Goal: Navigation & Orientation: Find specific page/section

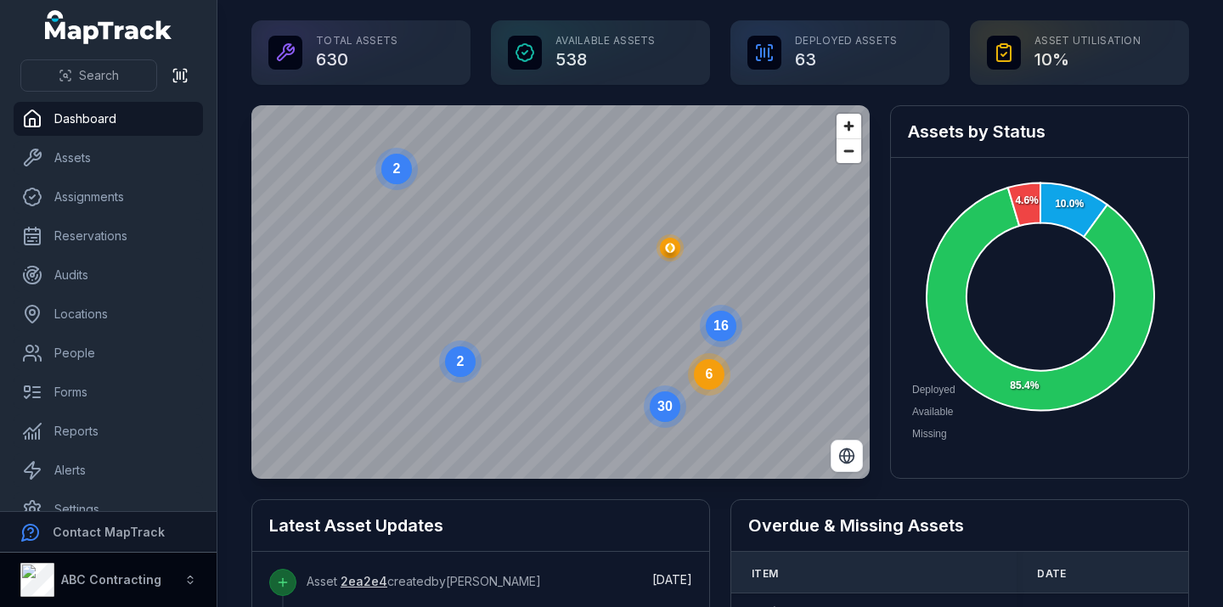
click at [121, 582] on strong "ABC Contracting" at bounding box center [111, 579] width 100 height 14
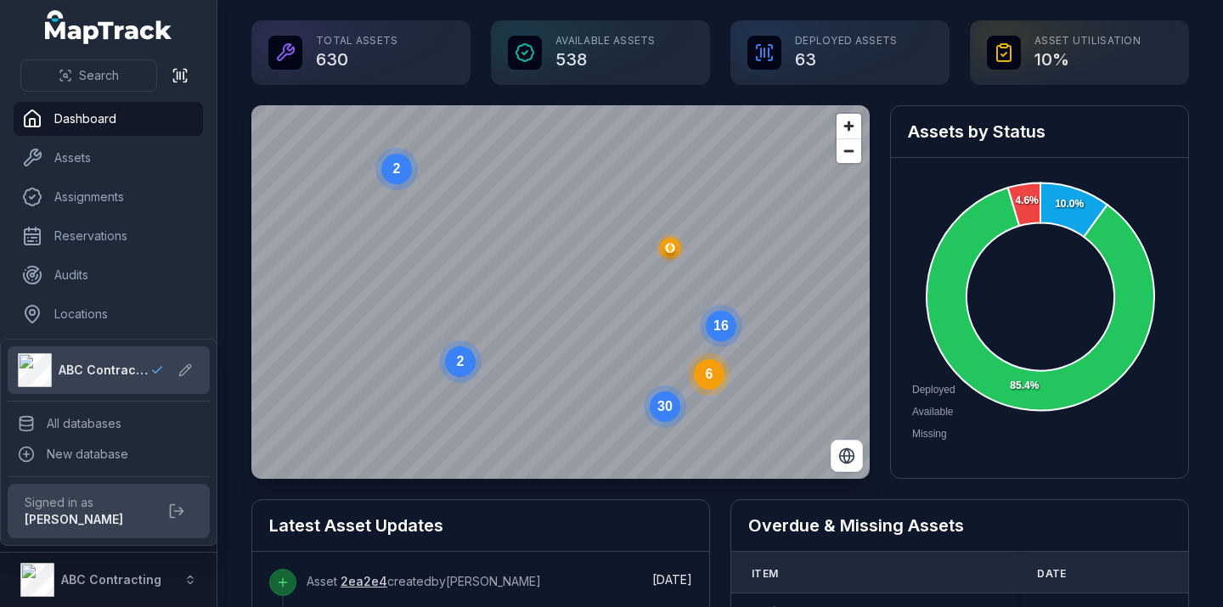
click at [200, 23] on div "Search Dashboard Assets Assignments Reservations Audits Locations People Forms …" at bounding box center [108, 303] width 217 height 607
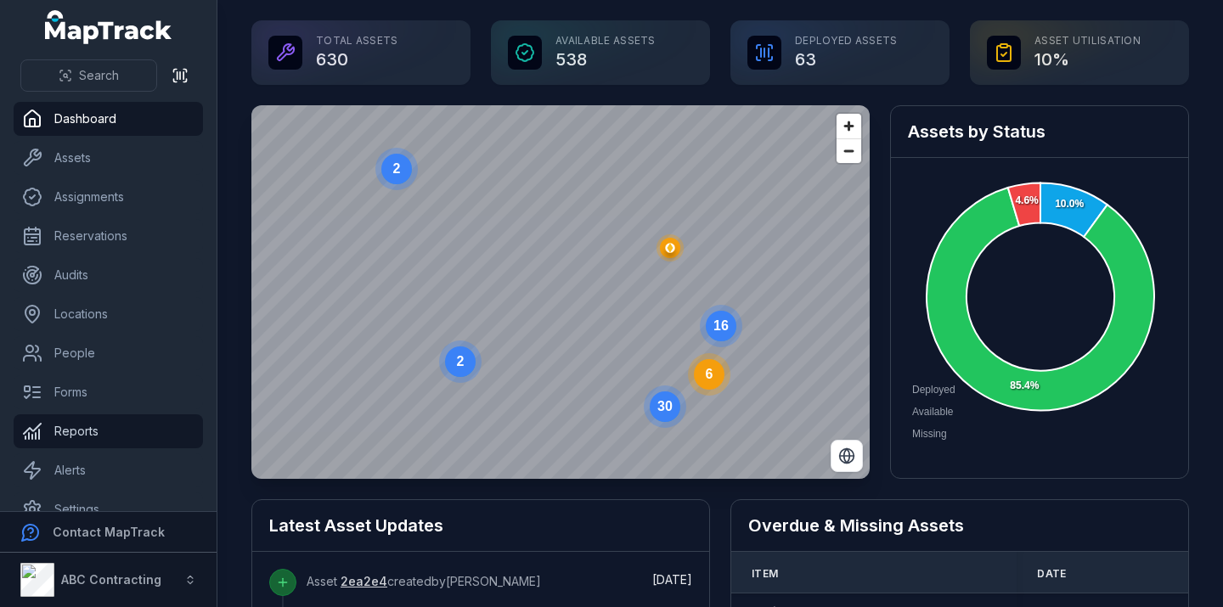
scroll to position [25, 0]
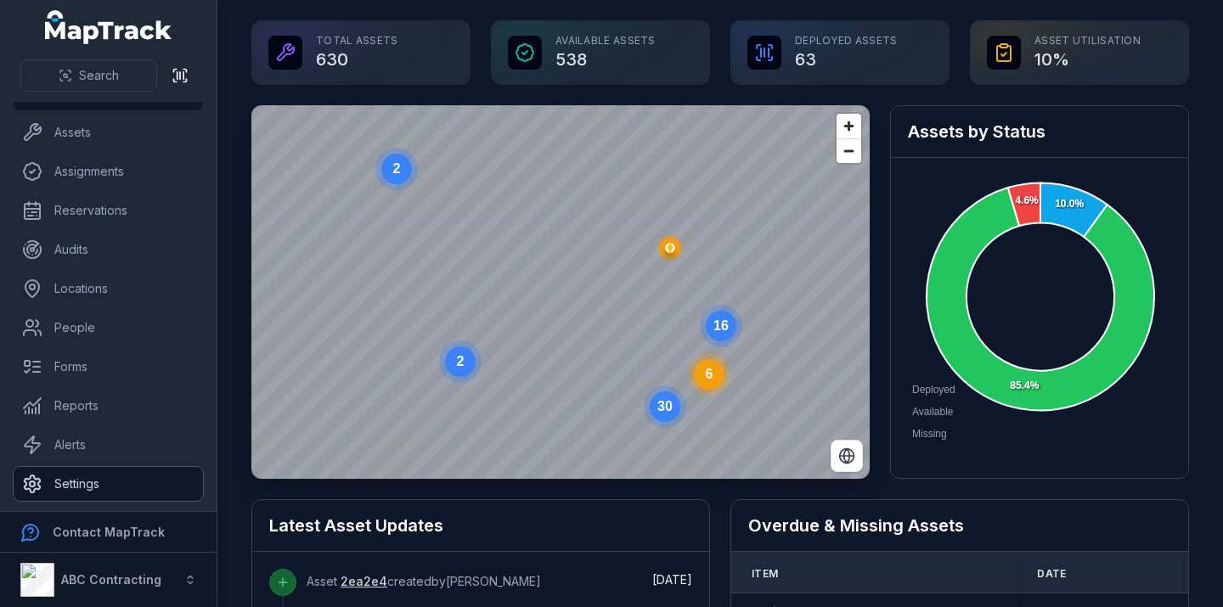
click at [159, 484] on link "Settings" at bounding box center [108, 484] width 189 height 34
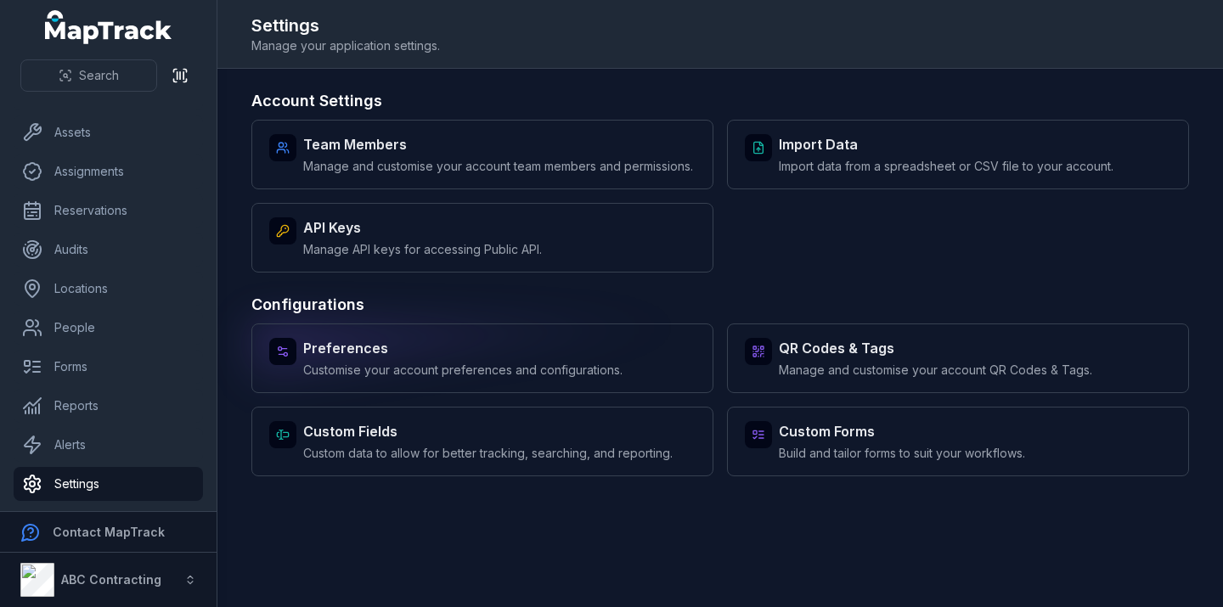
click at [508, 379] on span "Customise your account preferences and configurations." at bounding box center [462, 370] width 319 height 17
select select "****"
click at [483, 358] on strong "Preferences" at bounding box center [462, 348] width 319 height 20
select select "****"
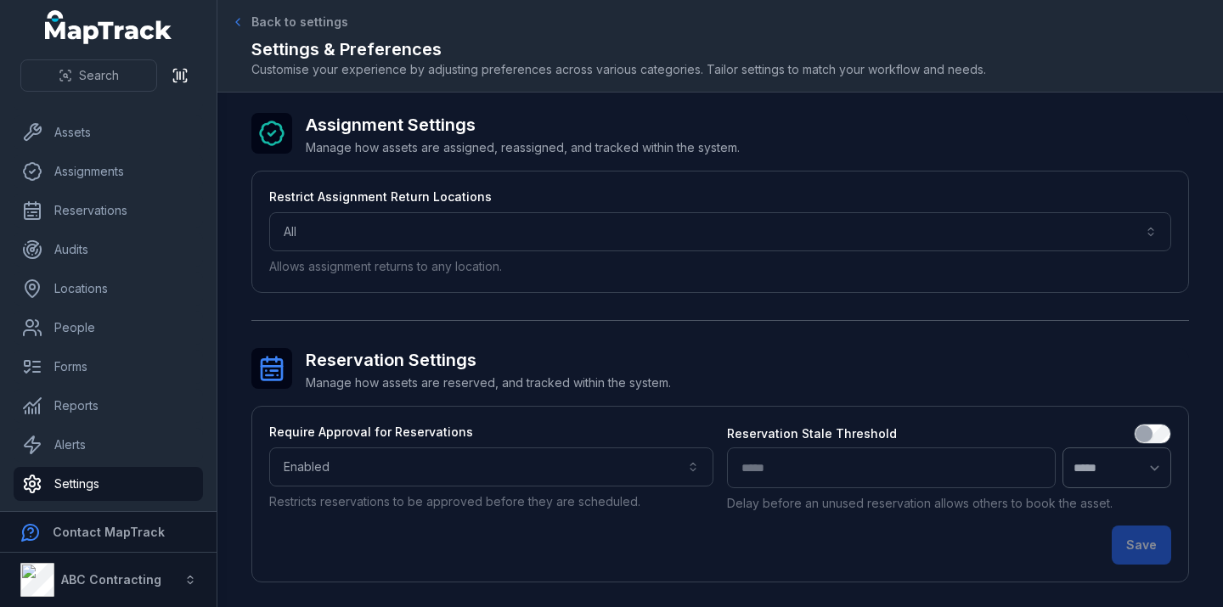
click at [262, 15] on span "Back to settings" at bounding box center [299, 22] width 97 height 17
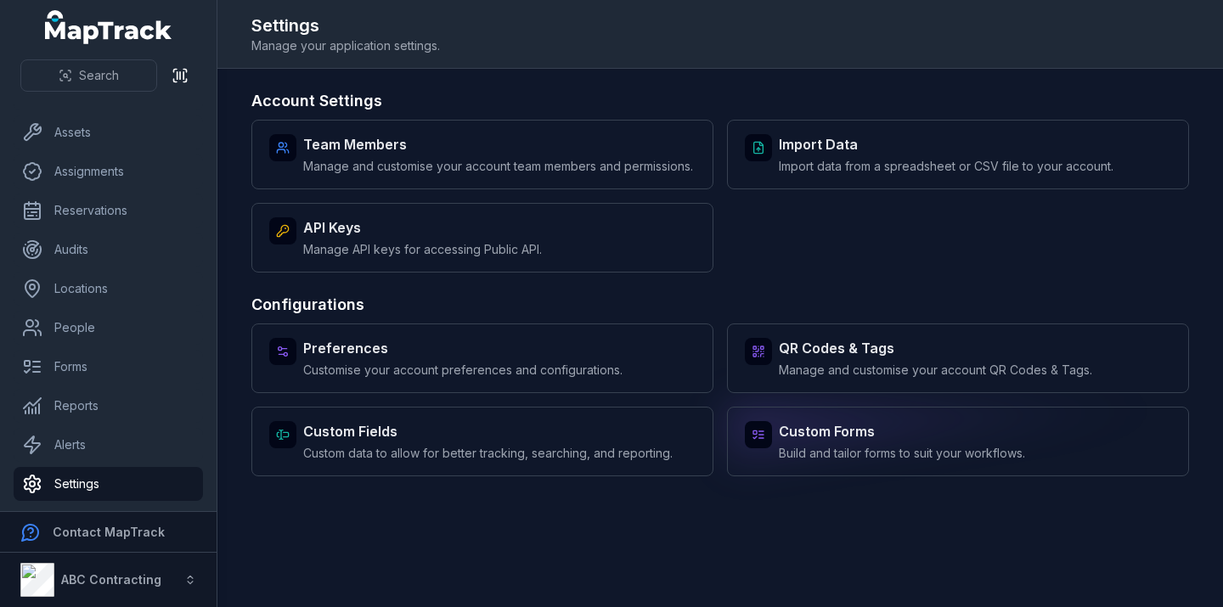
click at [816, 459] on div "Custom Forms Build and tailor forms to suit your workflows." at bounding box center [902, 441] width 246 height 41
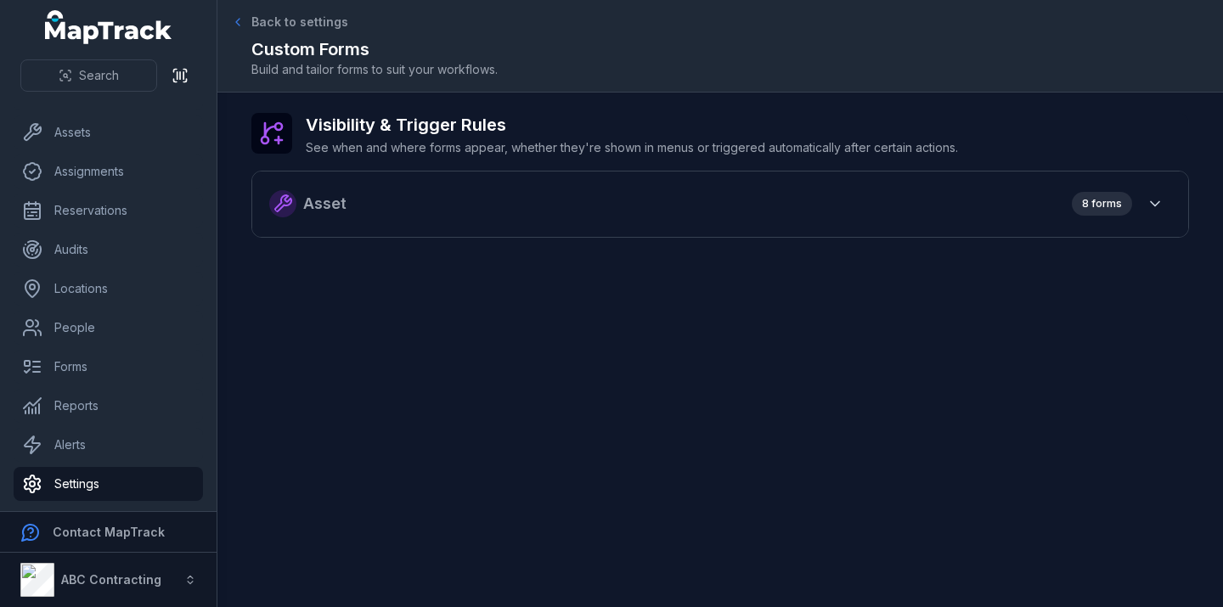
click at [275, 20] on span "Back to settings" at bounding box center [299, 22] width 97 height 17
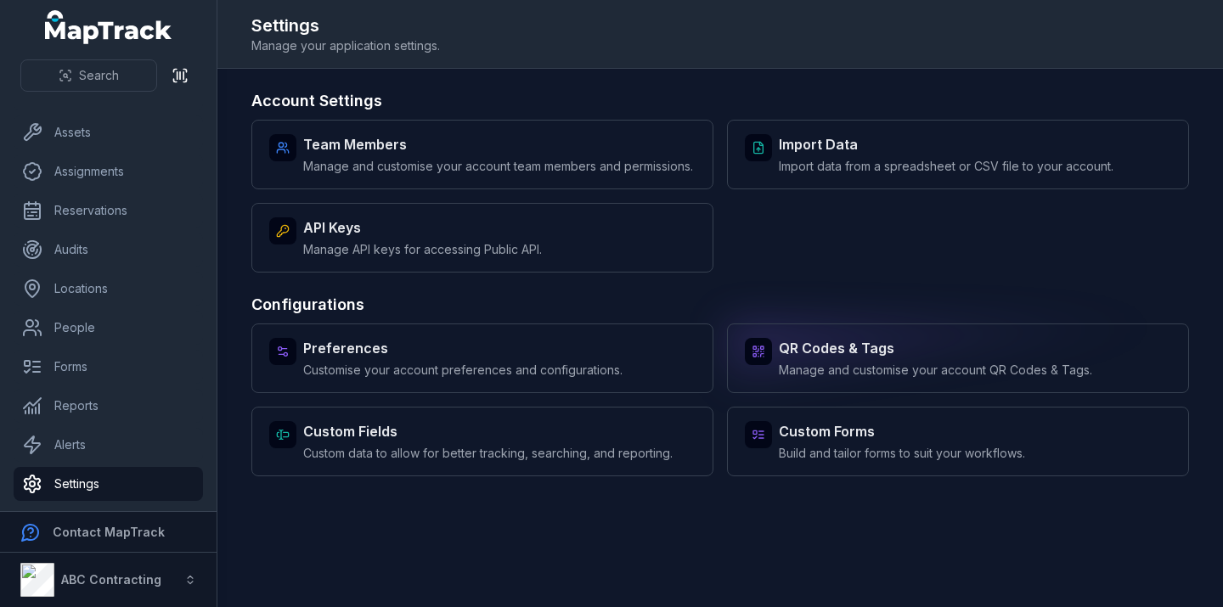
click at [788, 379] on span "Manage and customise your account QR Codes & Tags." at bounding box center [935, 370] width 313 height 17
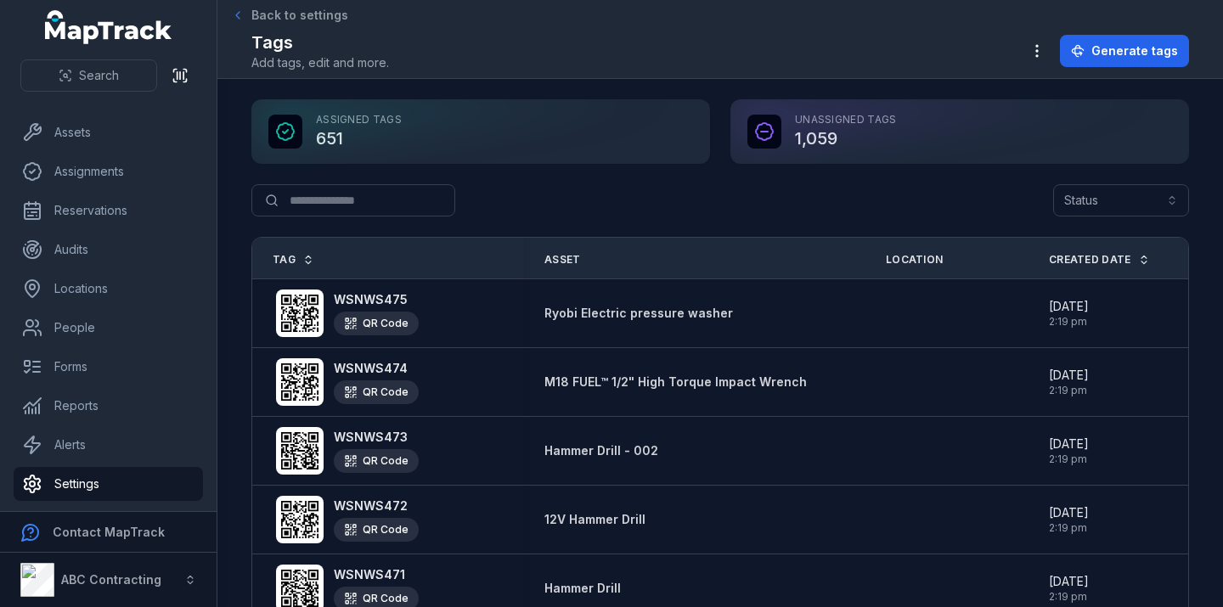
click at [259, 22] on span "Back to settings" at bounding box center [299, 15] width 97 height 17
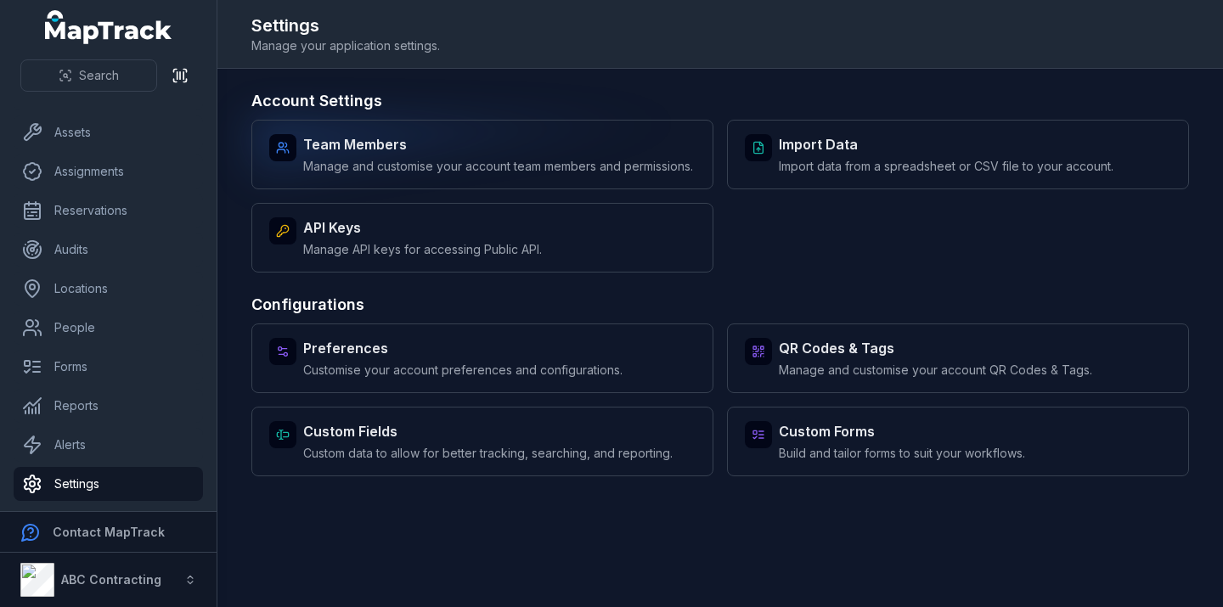
click at [428, 162] on span "Manage and customise your account team members and permissions." at bounding box center [498, 166] width 390 height 17
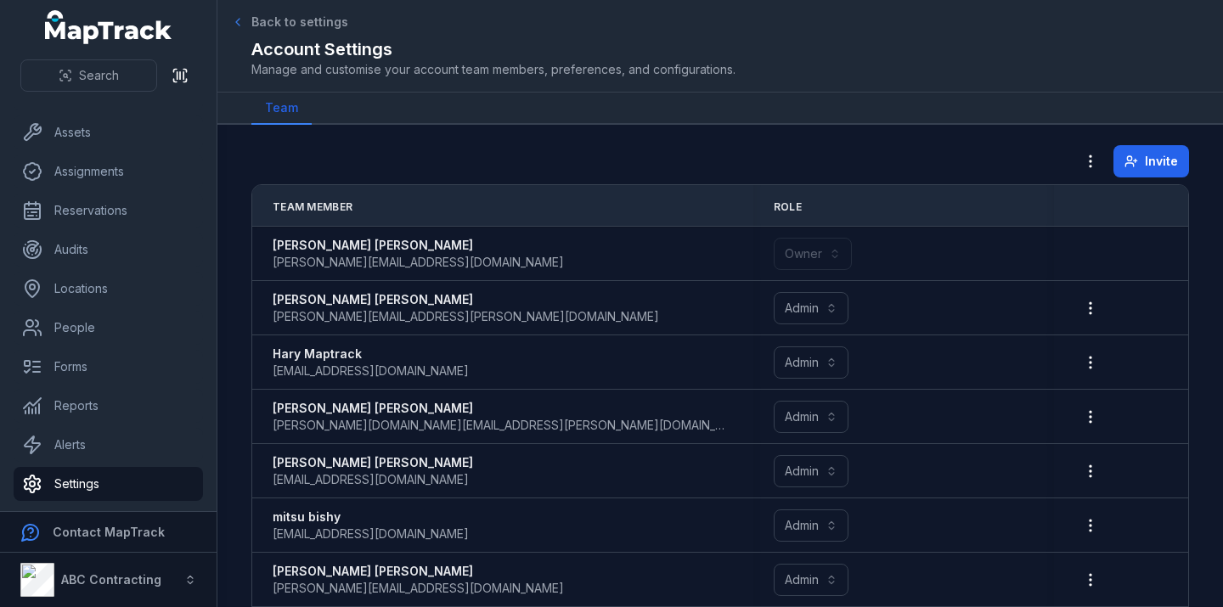
click at [273, 25] on span "Back to settings" at bounding box center [299, 22] width 97 height 17
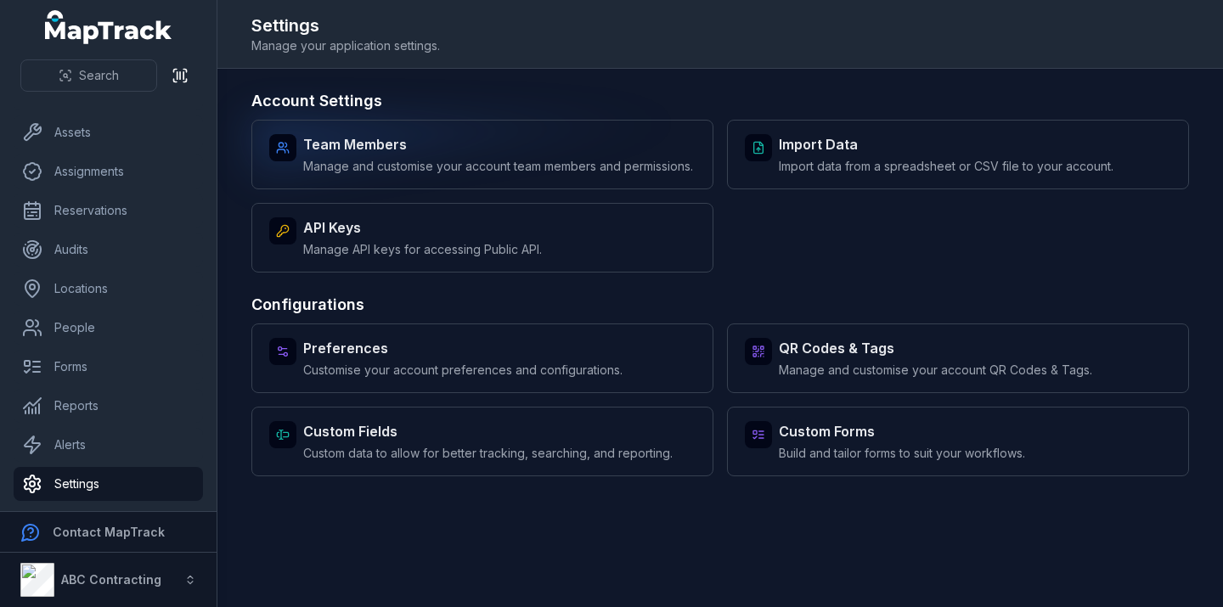
click at [448, 166] on span "Manage and customise your account team members and permissions." at bounding box center [498, 166] width 390 height 17
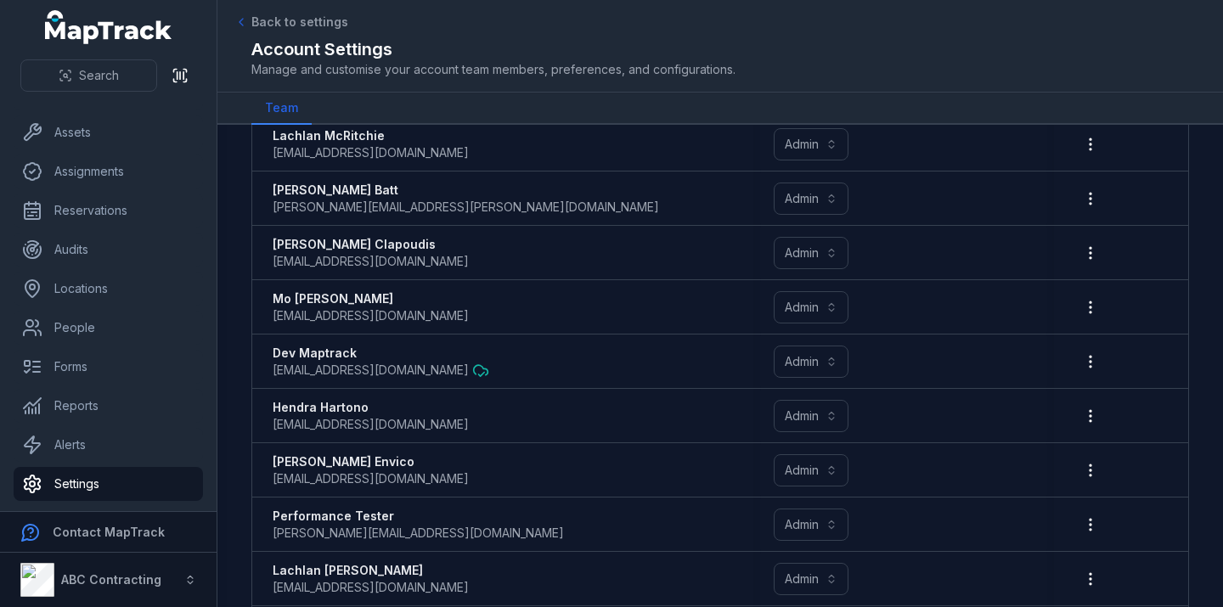
scroll to position [1419, 0]
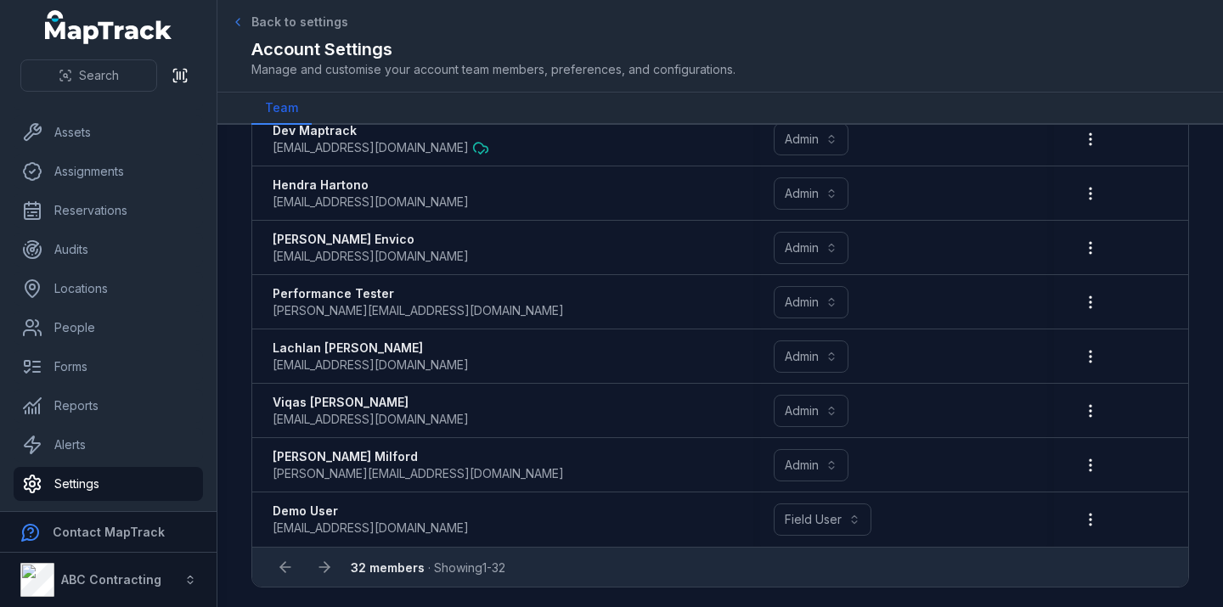
click at [260, 19] on span "Back to settings" at bounding box center [299, 22] width 97 height 17
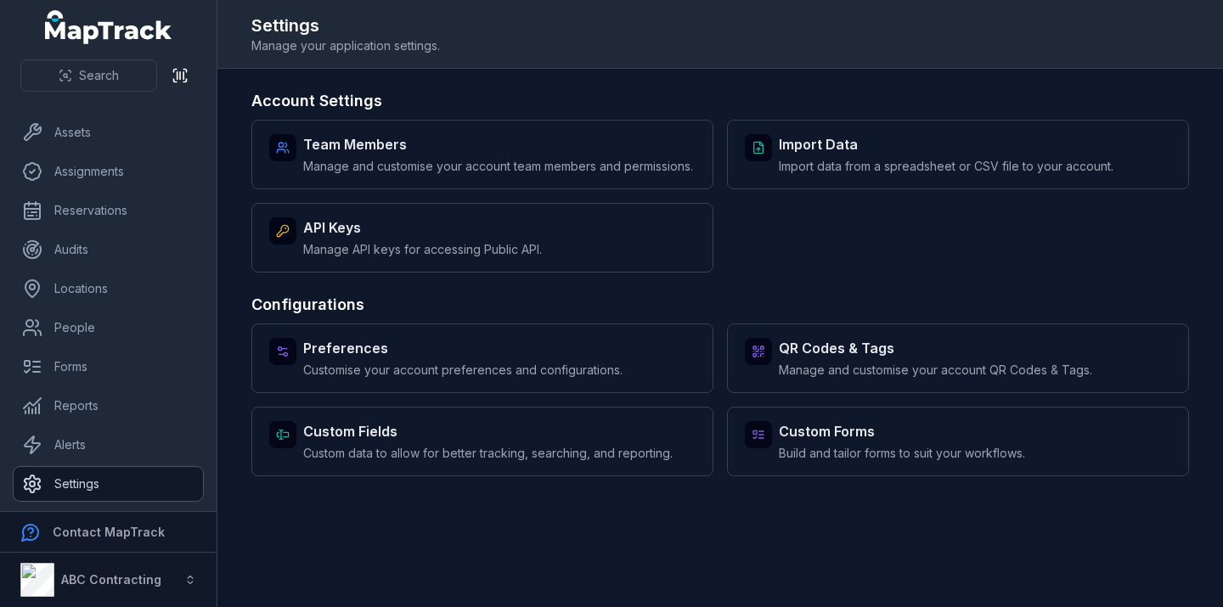
click at [132, 470] on link "Settings" at bounding box center [108, 484] width 189 height 34
click at [157, 572] on button "ABC Contracting" at bounding box center [108, 580] width 217 height 54
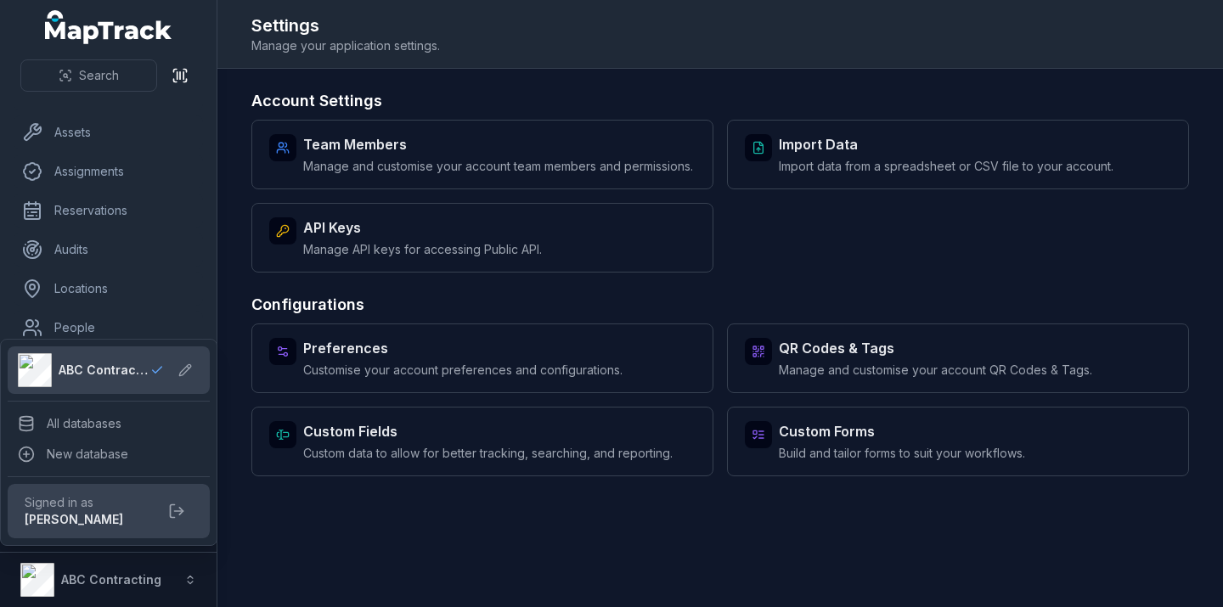
click at [314, 533] on div "Search Dashboard Assets Assignments Reservations Audits Locations People Forms …" at bounding box center [611, 303] width 1223 height 607
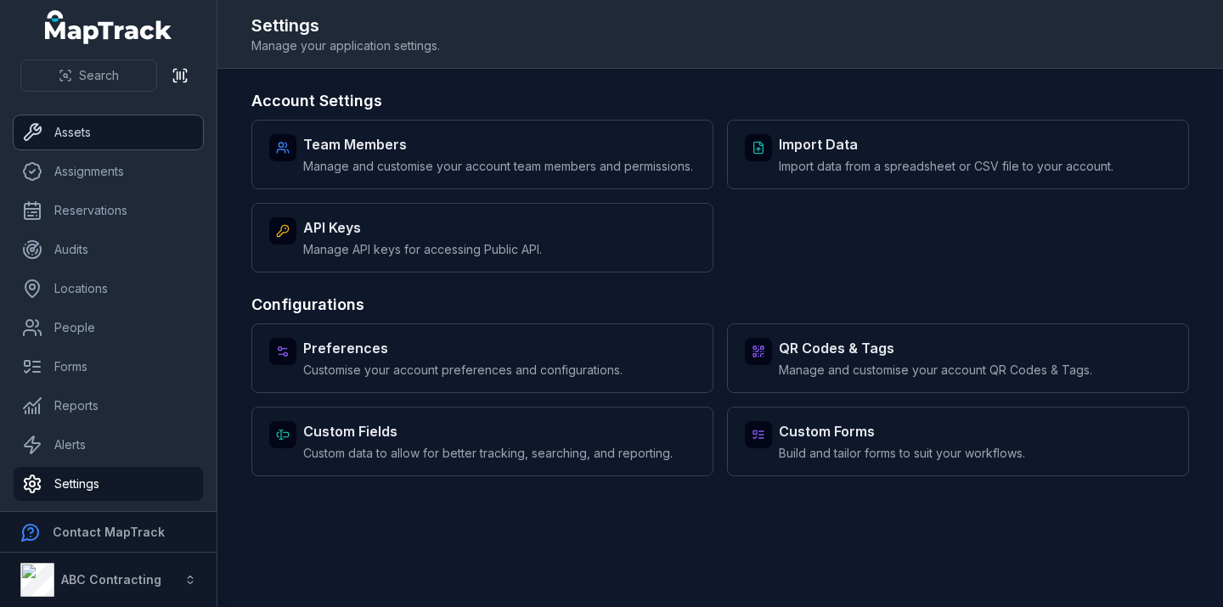
click at [150, 135] on link "Assets" at bounding box center [108, 133] width 189 height 34
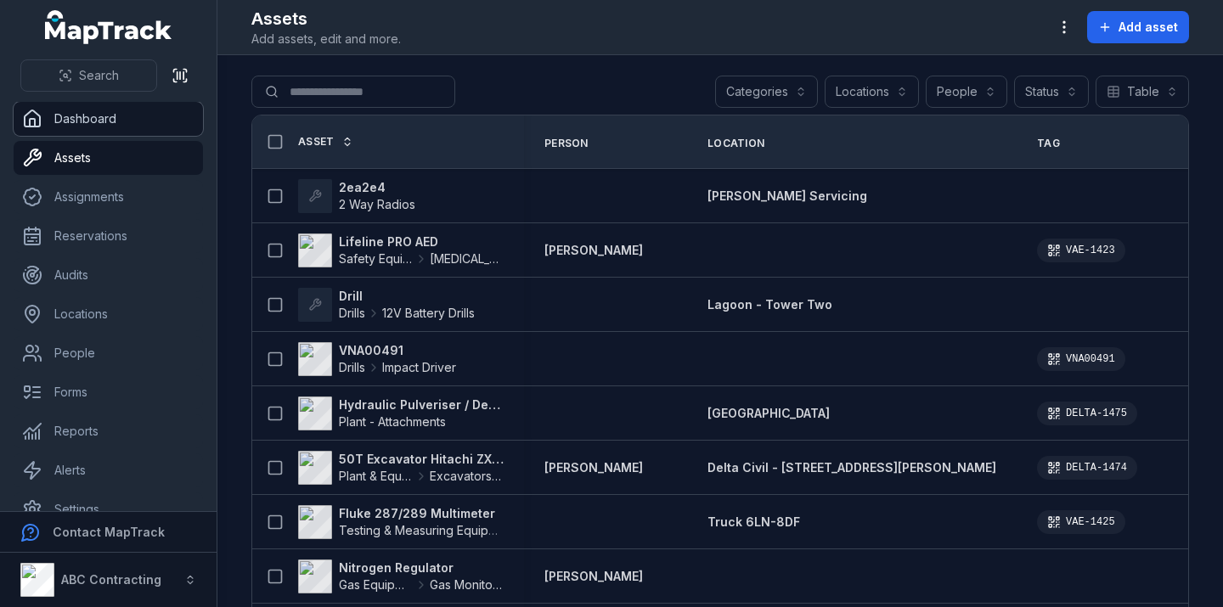
click at [119, 117] on link "Dashboard" at bounding box center [108, 119] width 189 height 34
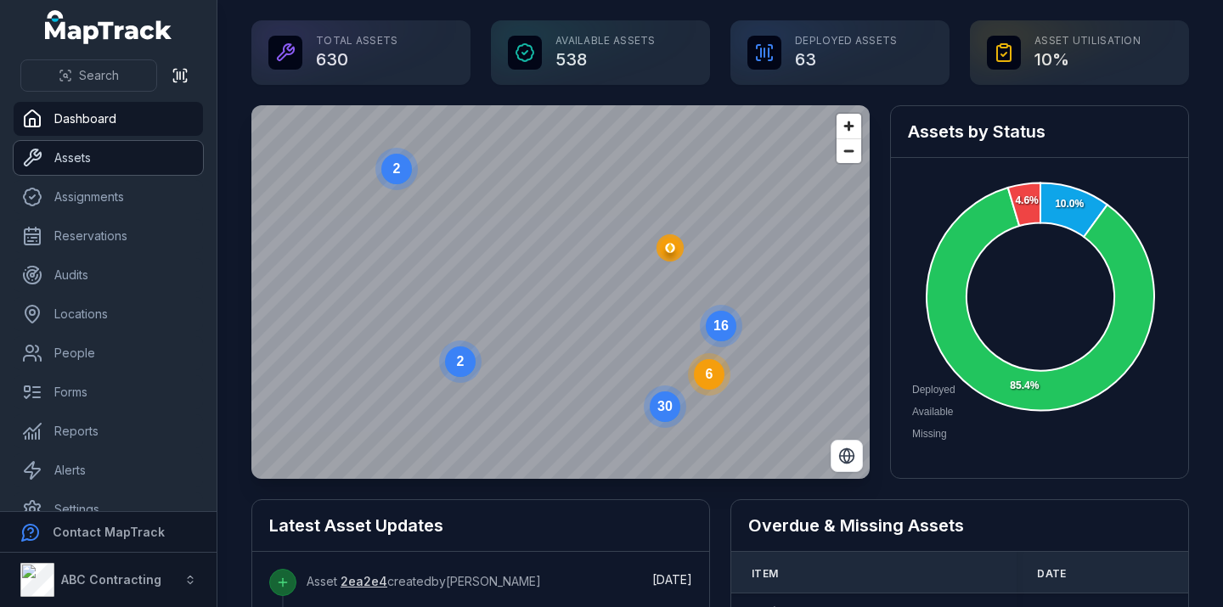
click at [143, 170] on link "Assets" at bounding box center [108, 158] width 189 height 34
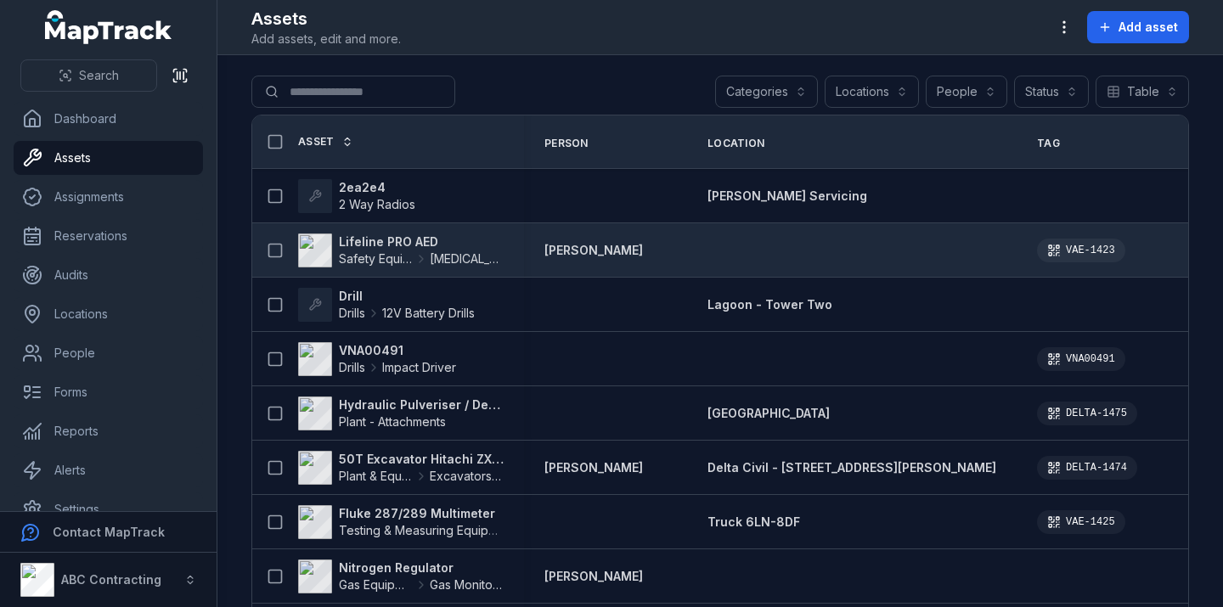
click at [386, 240] on strong "Lifeline PRO AED" at bounding box center [421, 242] width 165 height 17
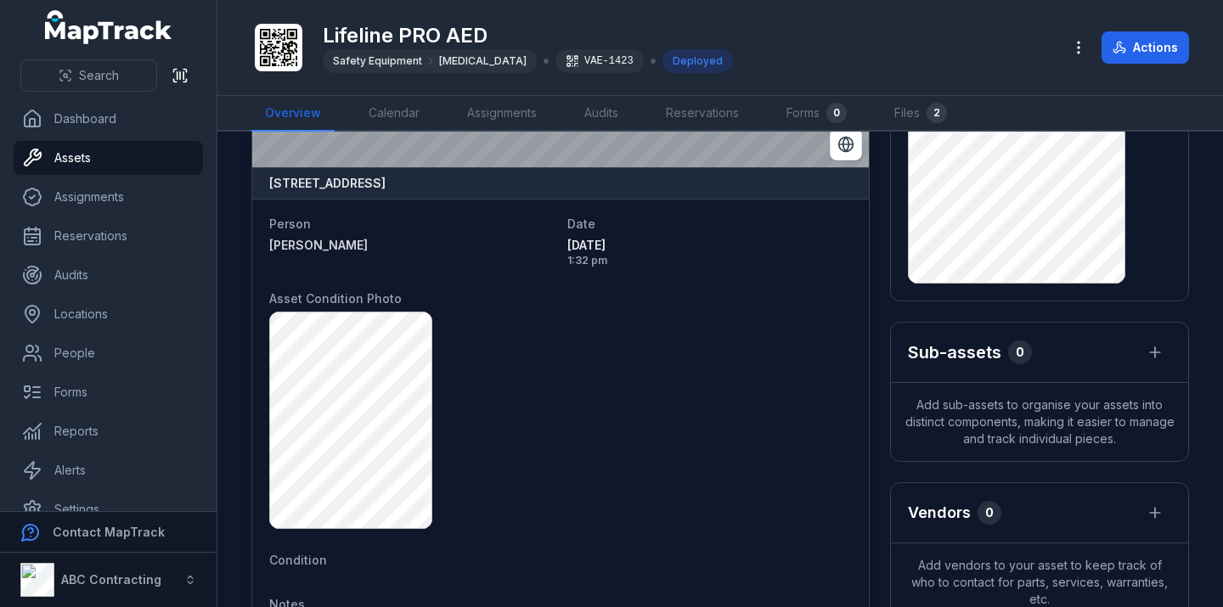
scroll to position [167, 0]
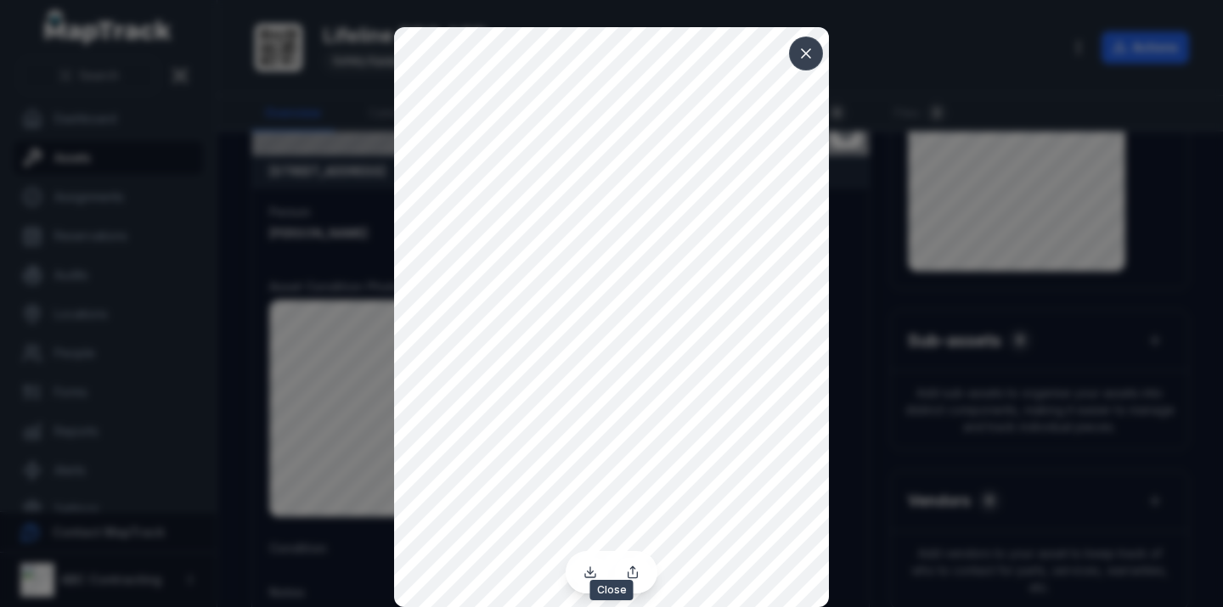
click at [801, 54] on icon at bounding box center [805, 53] width 17 height 17
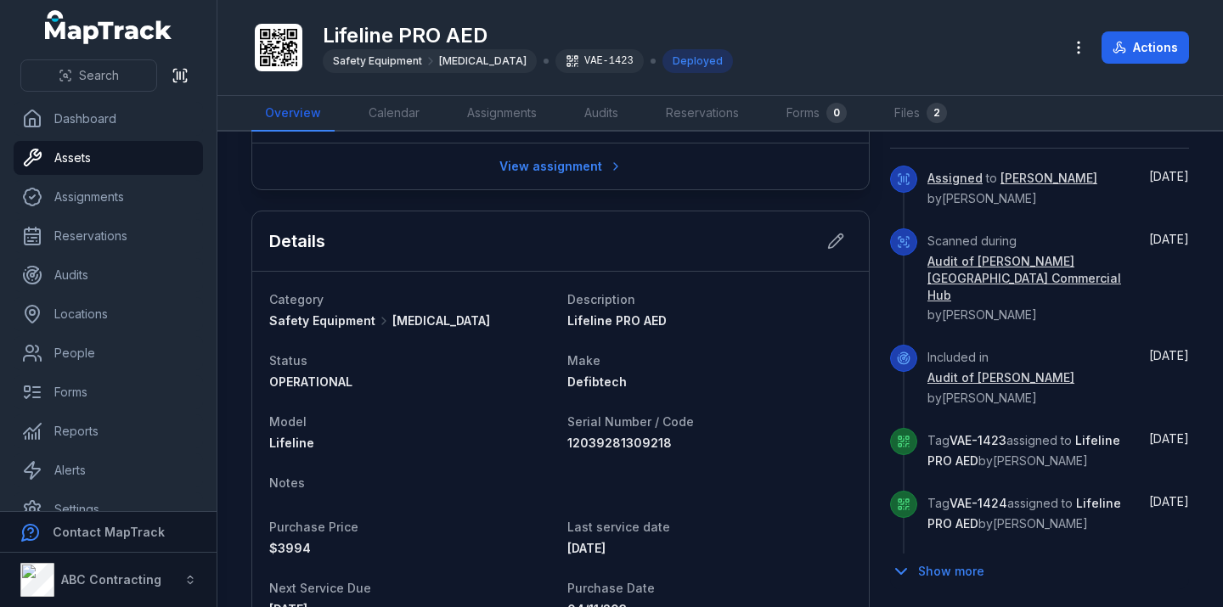
scroll to position [689, 0]
click at [934, 553] on button "Show more" at bounding box center [942, 571] width 105 height 36
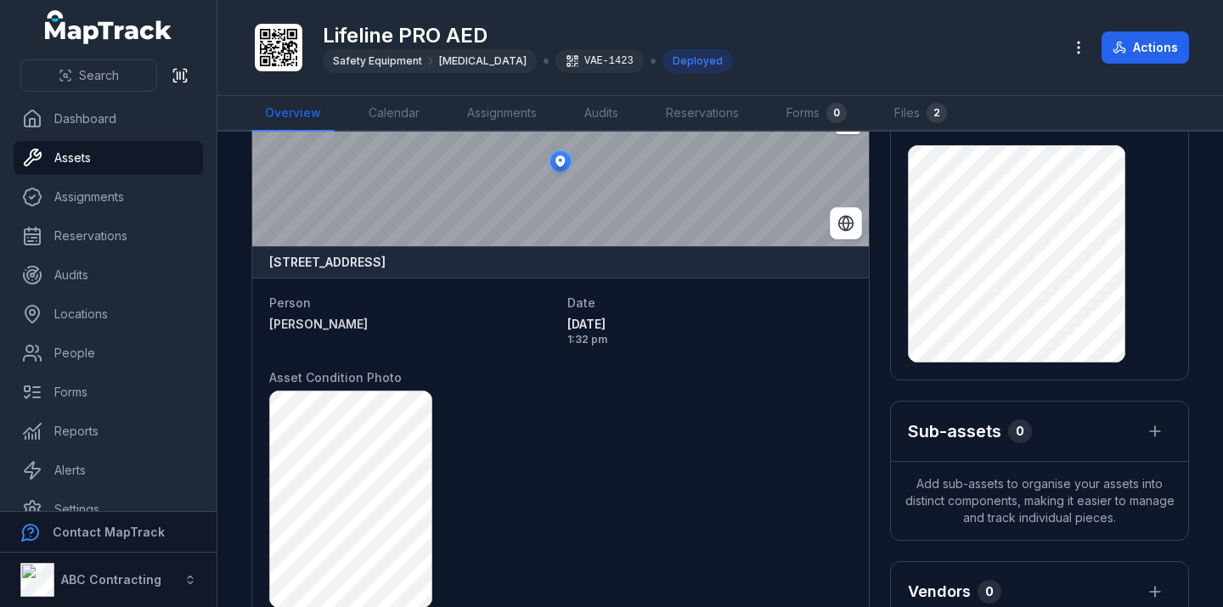
scroll to position [0, 0]
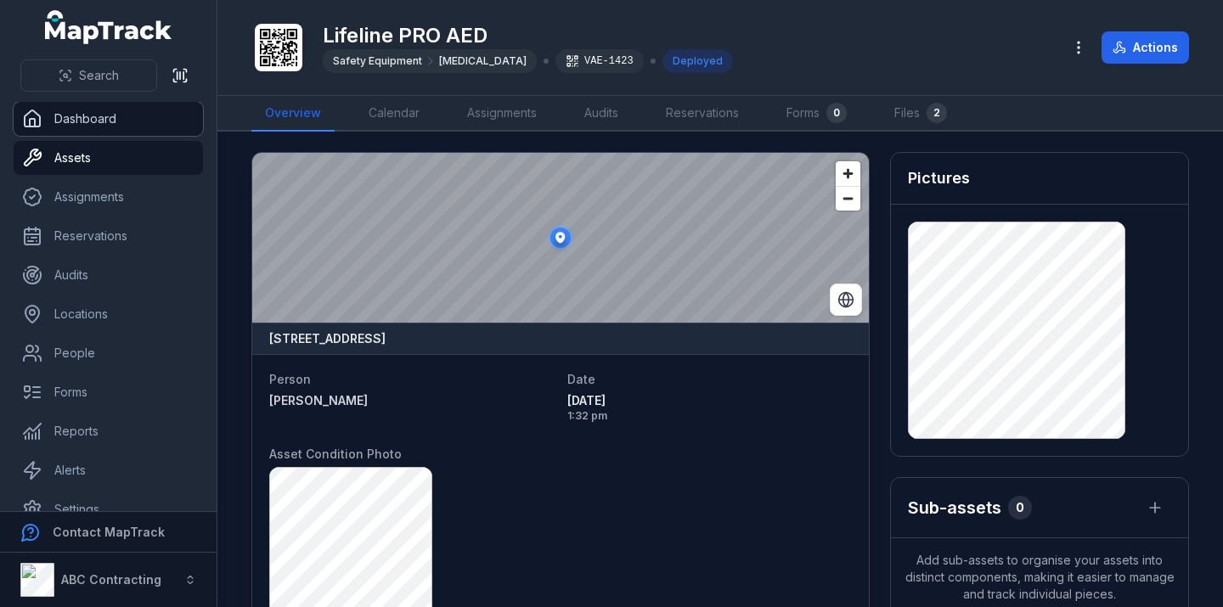
click at [133, 124] on link "Dashboard" at bounding box center [108, 119] width 189 height 34
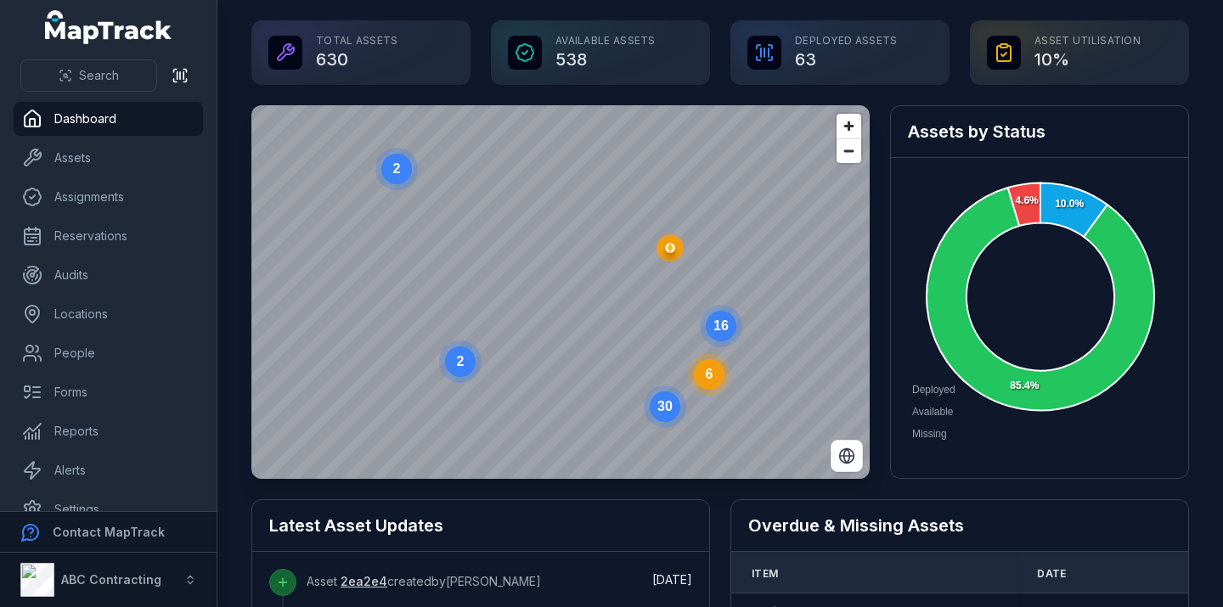
click at [734, 324] on circle at bounding box center [721, 326] width 31 height 31
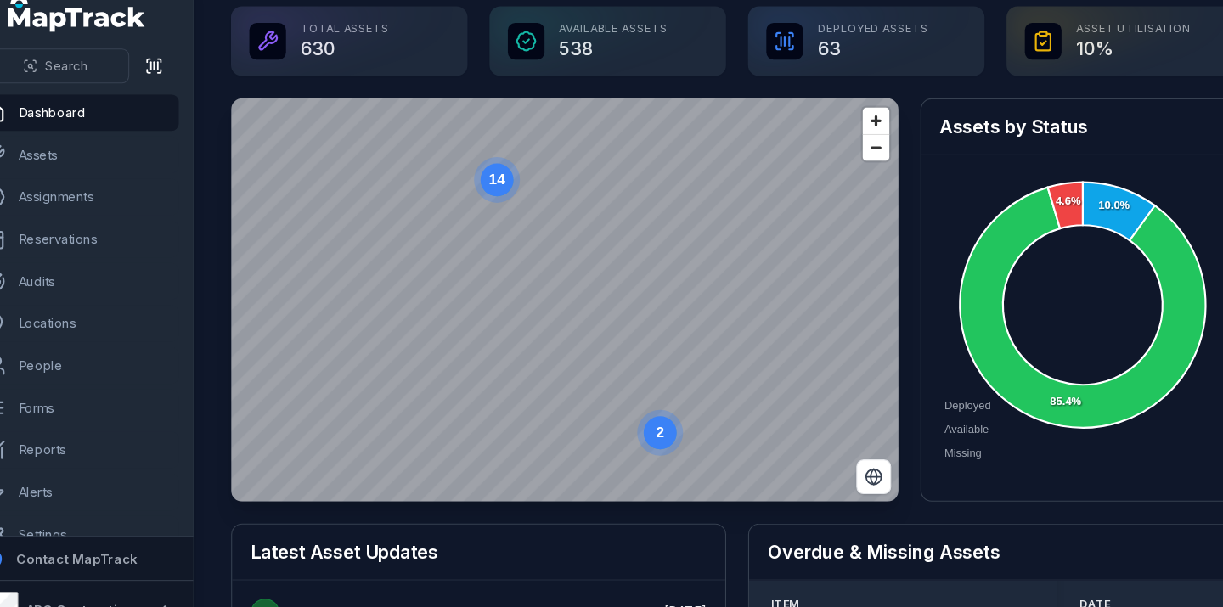
click at [499, 188] on text "14" at bounding box center [497, 180] width 15 height 14
click at [523, 223] on circle at bounding box center [523, 232] width 31 height 31
click at [572, 256] on icon "button" at bounding box center [568, 253] width 9 height 11
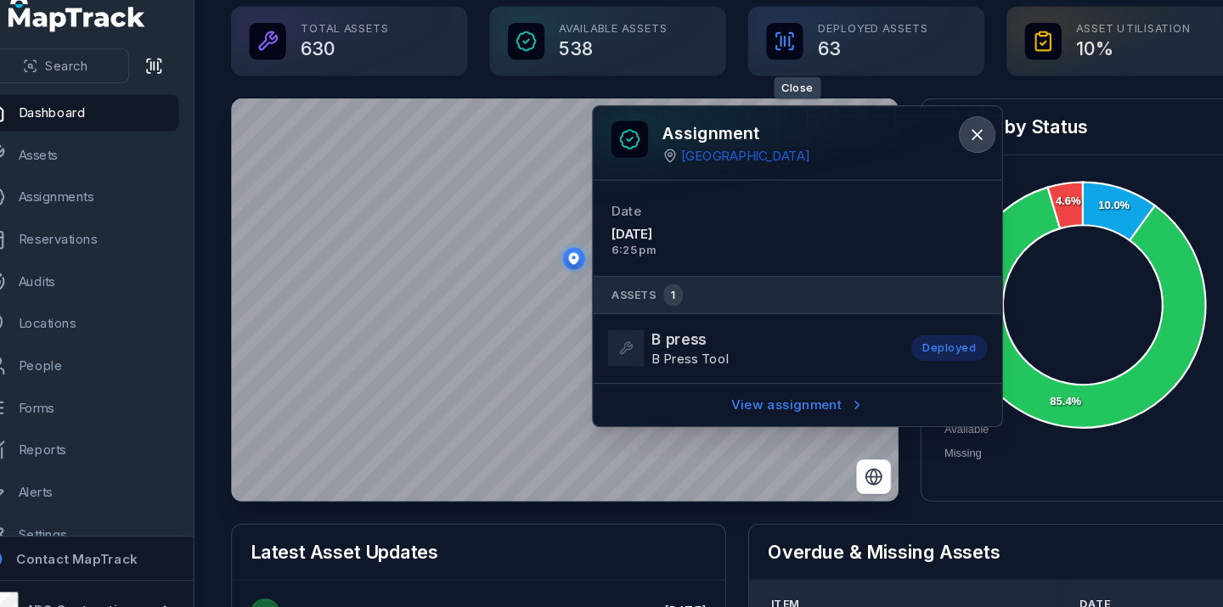
click at [940, 132] on icon at bounding box center [942, 139] width 17 height 17
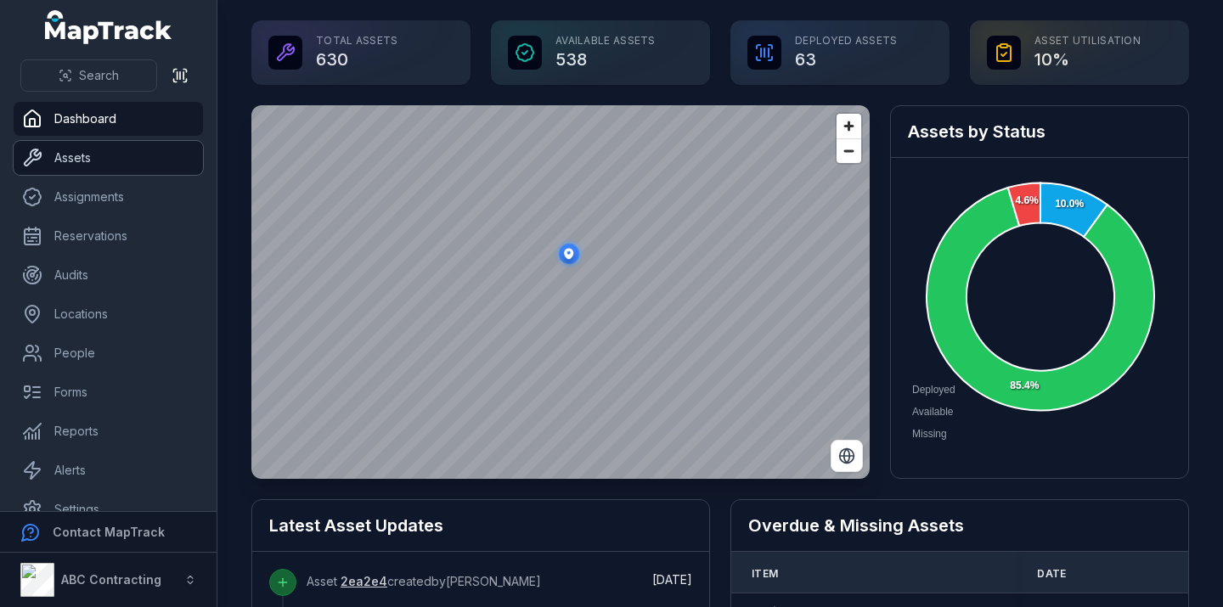
click at [167, 157] on link "Assets" at bounding box center [108, 158] width 189 height 34
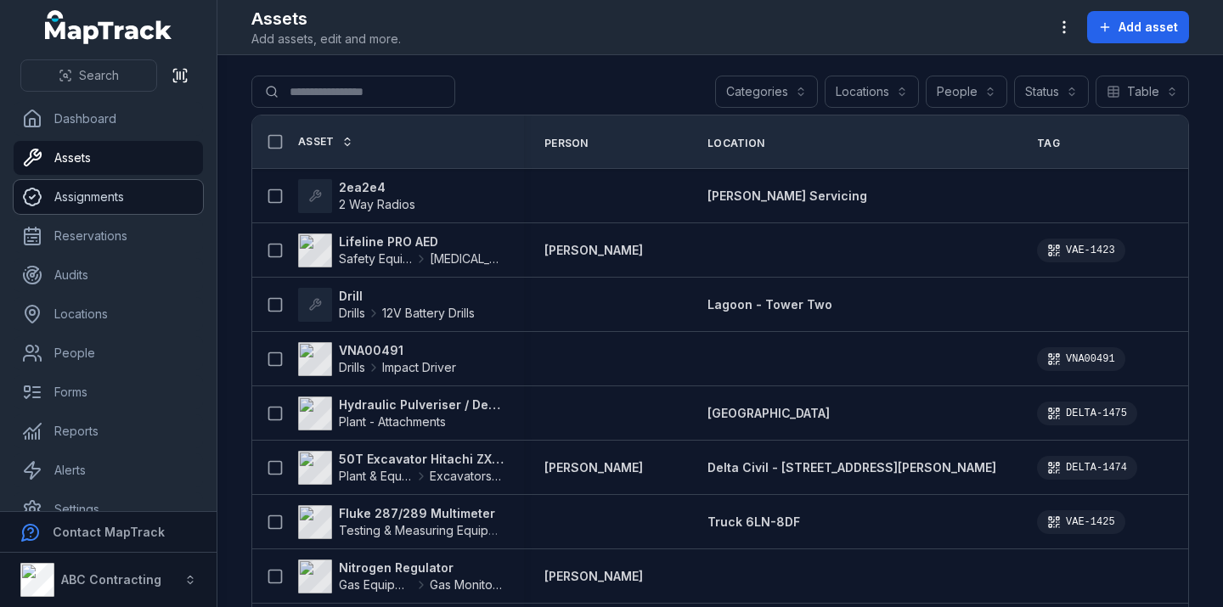
click at [164, 200] on link "Assignments" at bounding box center [108, 197] width 189 height 34
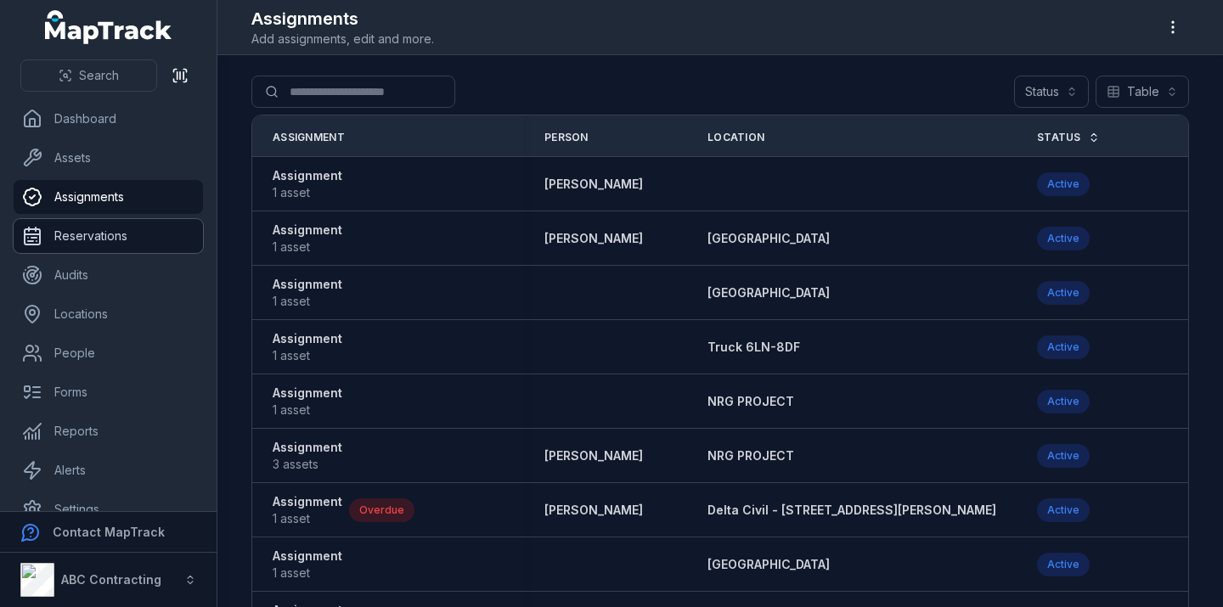
click at [138, 244] on link "Reservations" at bounding box center [108, 236] width 189 height 34
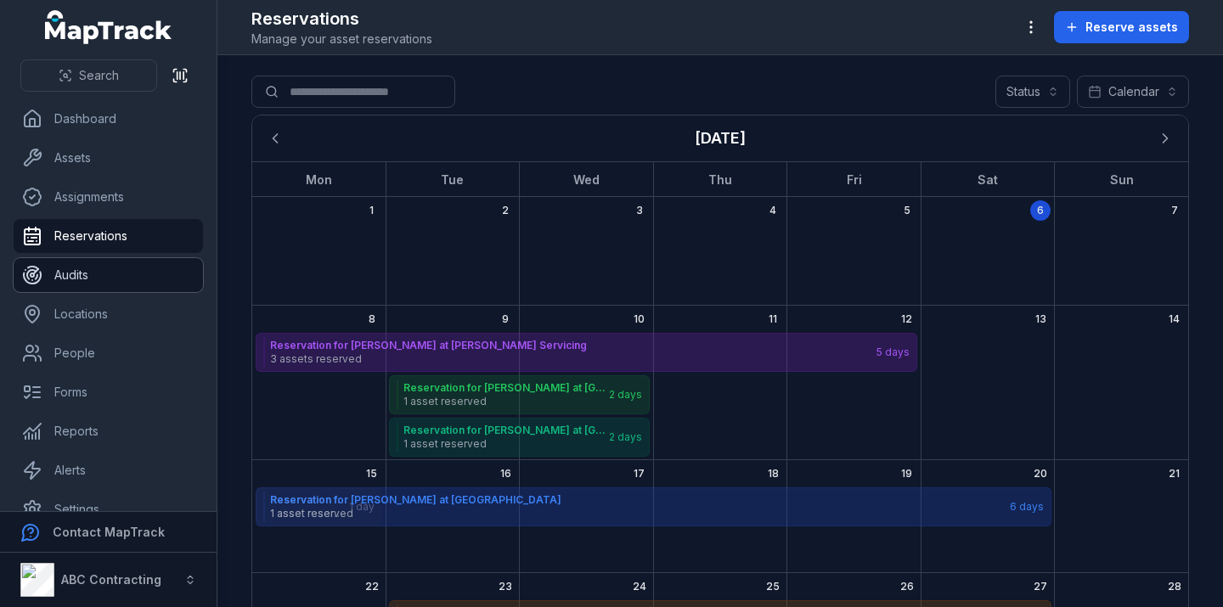
click at [131, 272] on link "Audits" at bounding box center [108, 275] width 189 height 34
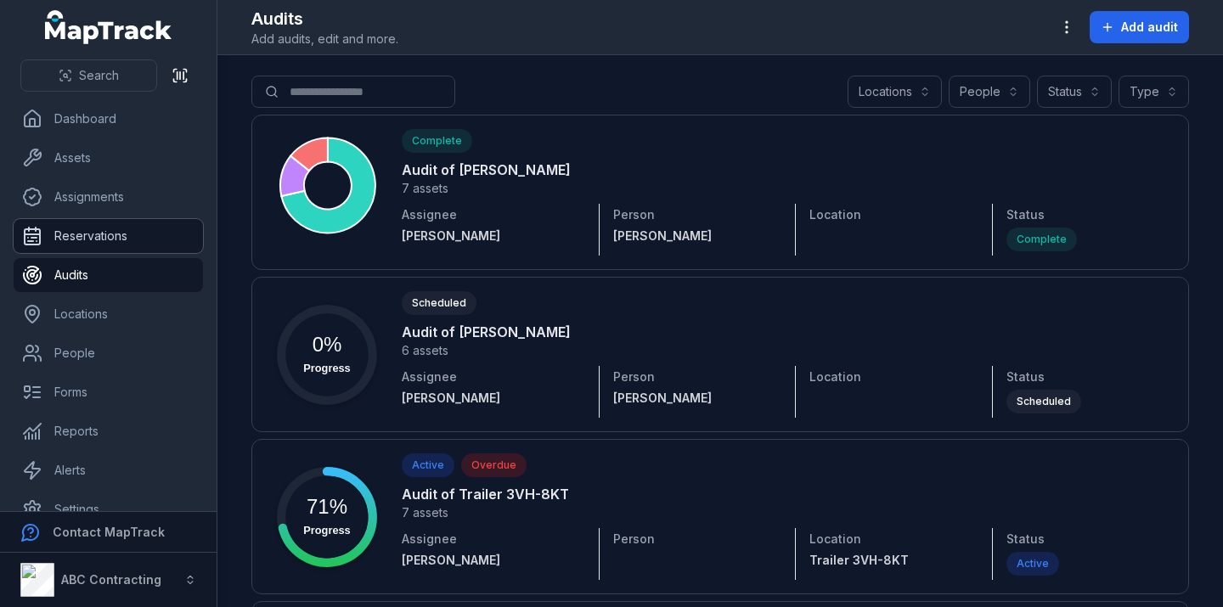
click at [133, 234] on link "Reservations" at bounding box center [108, 236] width 189 height 34
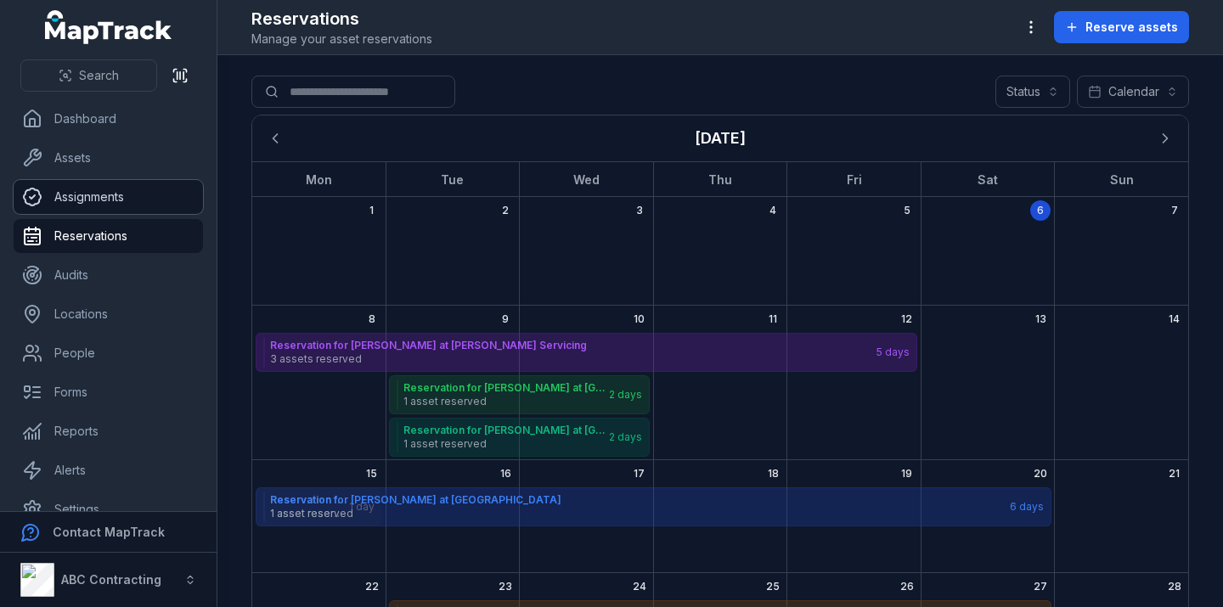
click at [95, 195] on link "Assignments" at bounding box center [108, 197] width 189 height 34
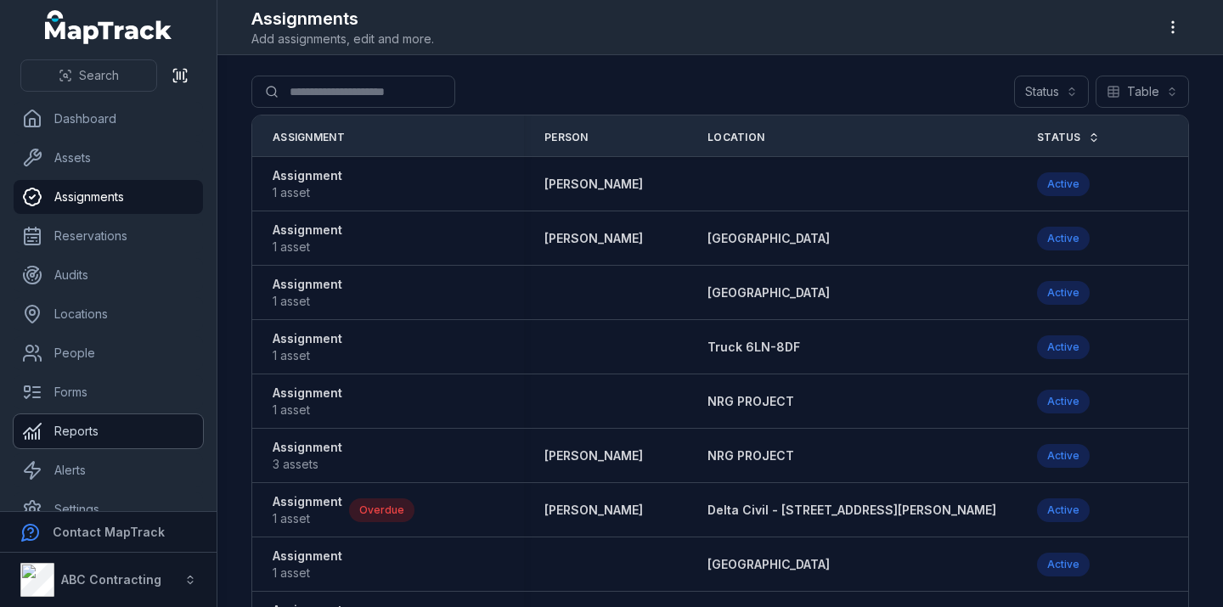
click at [120, 432] on link "Reports" at bounding box center [108, 431] width 189 height 34
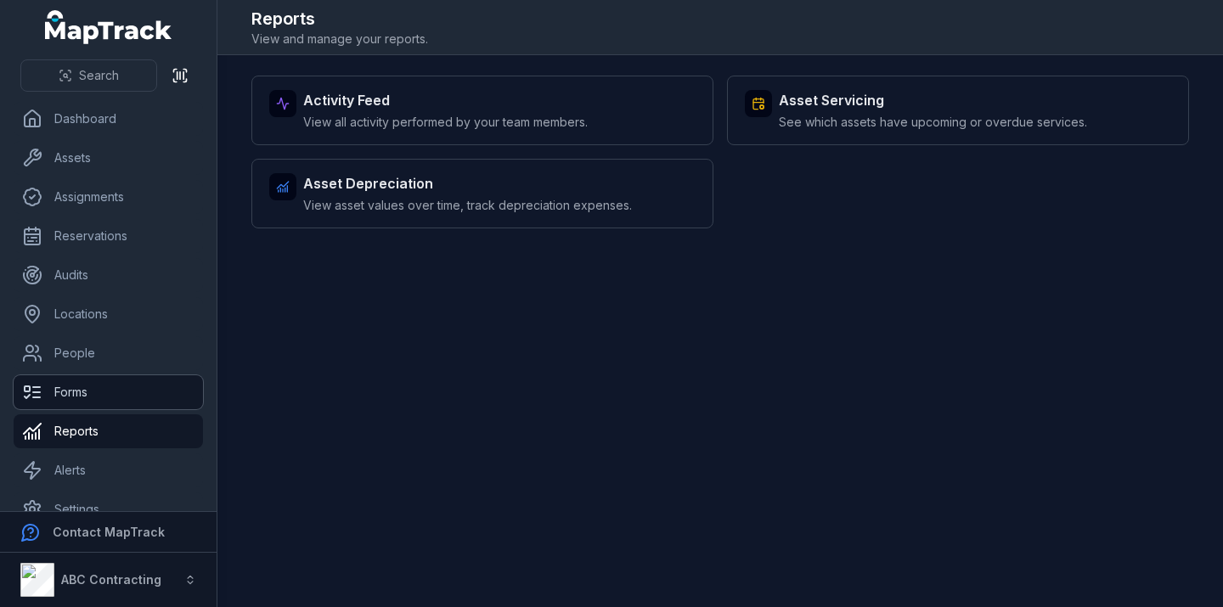
click at [123, 387] on link "Forms" at bounding box center [108, 392] width 189 height 34
click at [123, 342] on link "People" at bounding box center [108, 353] width 189 height 34
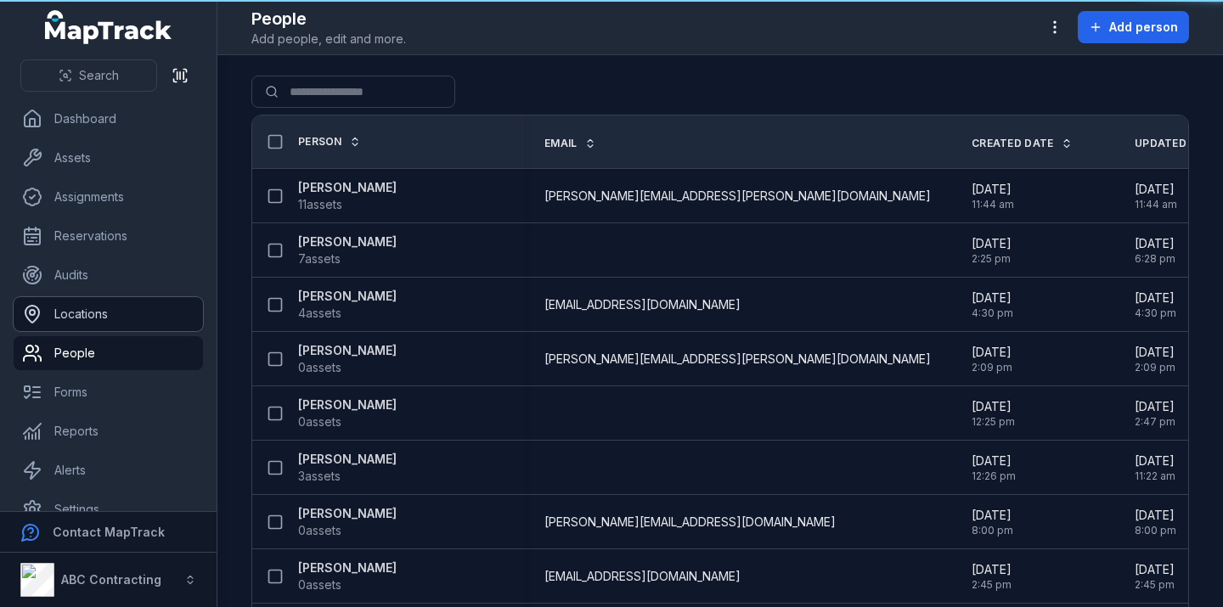
click at [124, 318] on link "Locations" at bounding box center [108, 314] width 189 height 34
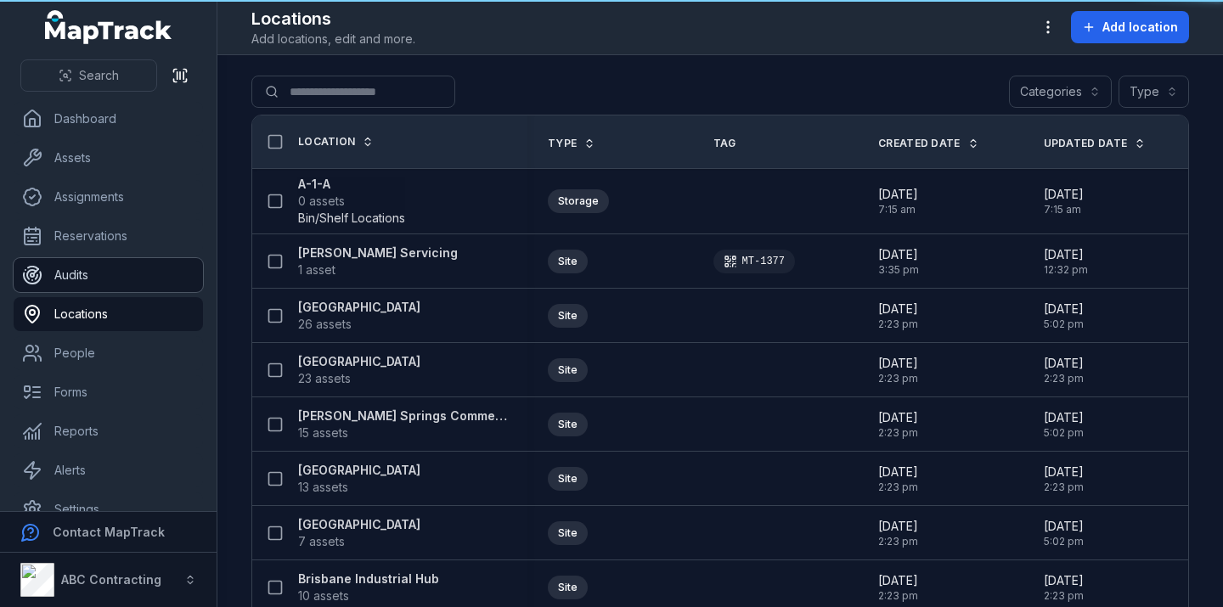
click at [122, 270] on link "Audits" at bounding box center [108, 275] width 189 height 34
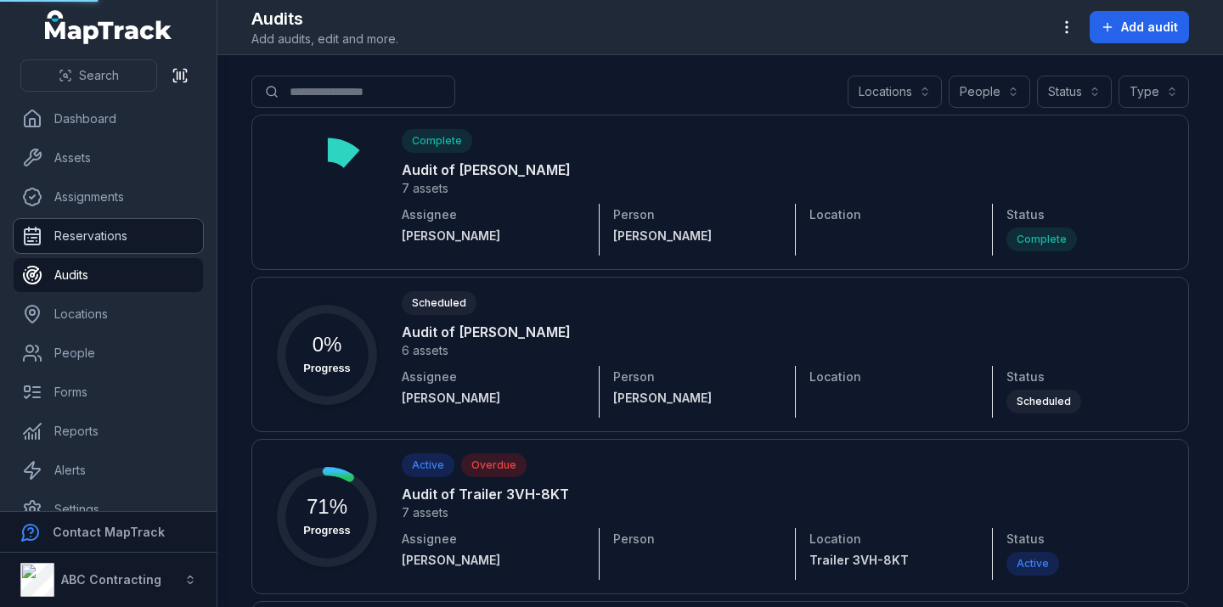
click at [110, 233] on link "Reservations" at bounding box center [108, 236] width 189 height 34
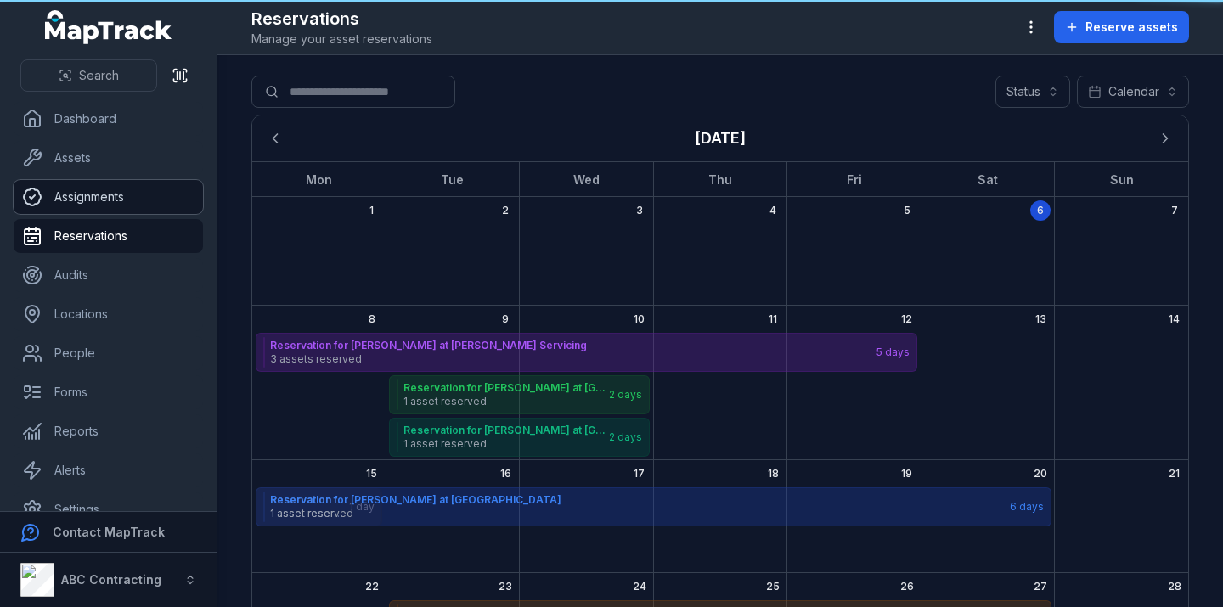
click at [99, 201] on link "Assignments" at bounding box center [108, 197] width 189 height 34
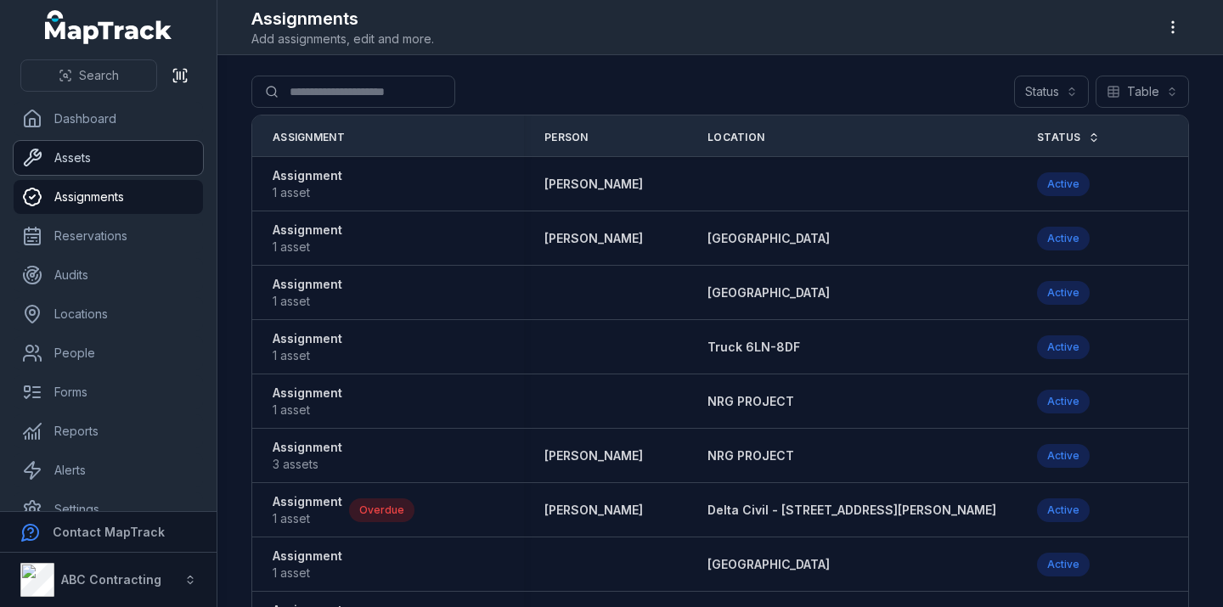
click at [93, 165] on link "Assets" at bounding box center [108, 158] width 189 height 34
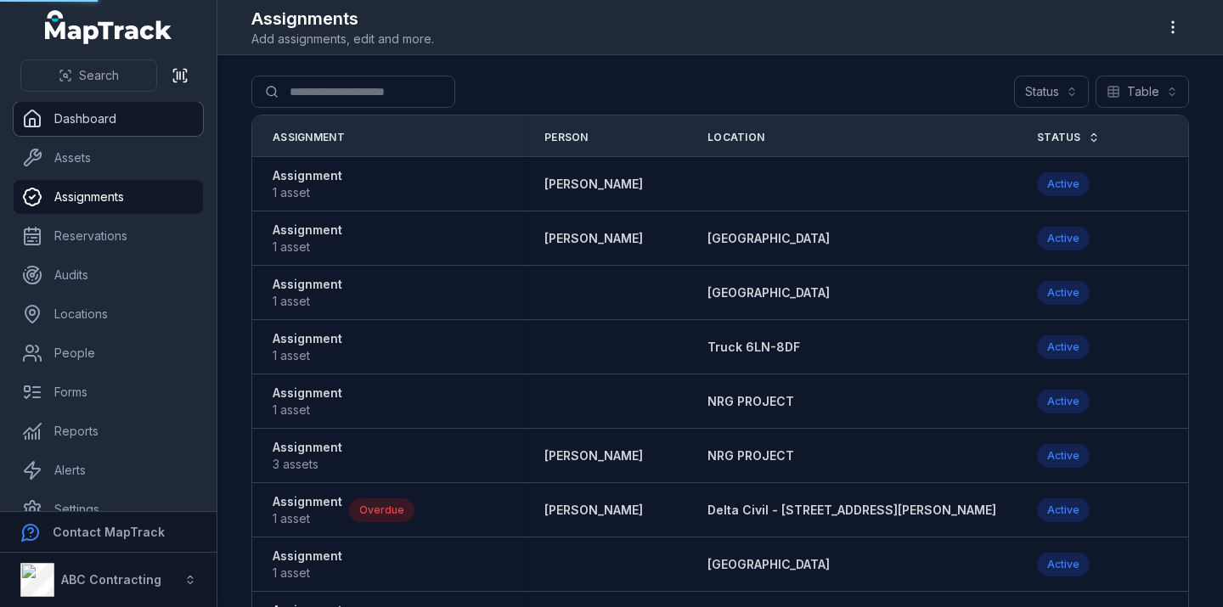
click at [87, 125] on link "Dashboard" at bounding box center [108, 119] width 189 height 34
